Goal: Use online tool/utility: Use online tool/utility

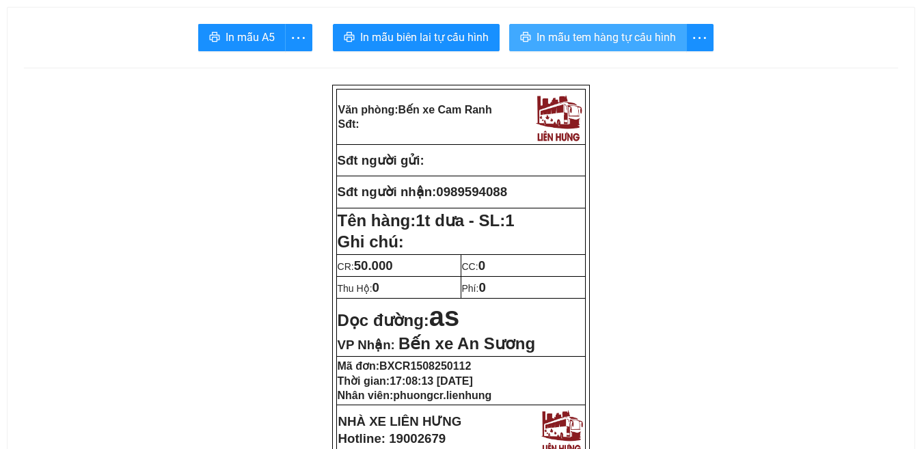
click at [603, 34] on span "In mẫu tem hàng tự cấu hình" at bounding box center [606, 37] width 139 height 17
click at [570, 38] on span "In mẫu tem hàng tự cấu hình" at bounding box center [606, 37] width 139 height 17
click at [611, 37] on span "In mẫu tem hàng tự cấu hình" at bounding box center [606, 37] width 139 height 17
click at [617, 30] on span "In mẫu tem hàng tự cấu hình" at bounding box center [606, 37] width 139 height 17
